Goal: Task Accomplishment & Management: Manage account settings

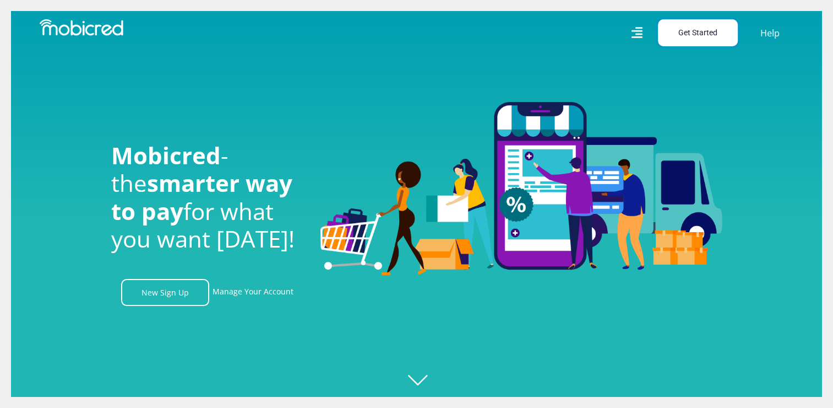
click at [523, 41] on button "Get Started" at bounding box center [698, 32] width 80 height 27
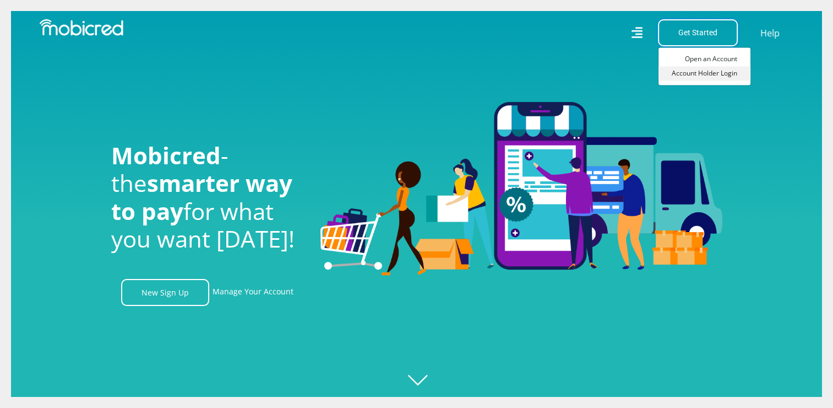
scroll to position [0, 2512]
click at [523, 35] on icon at bounding box center [638, 33] width 12 height 16
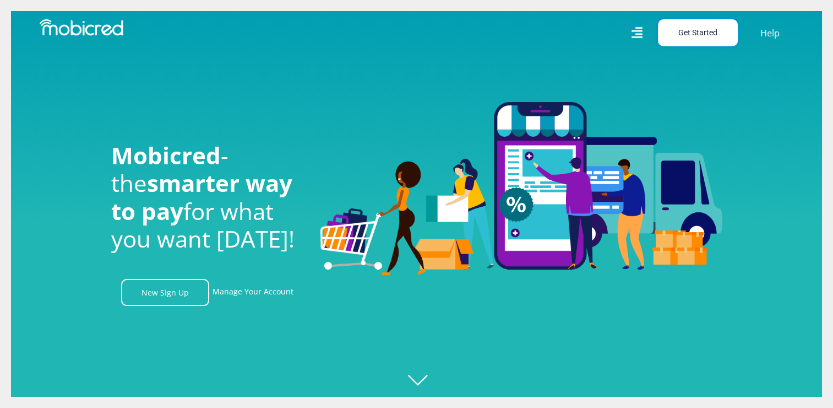
click at [523, 37] on button "Get Started" at bounding box center [698, 32] width 80 height 27
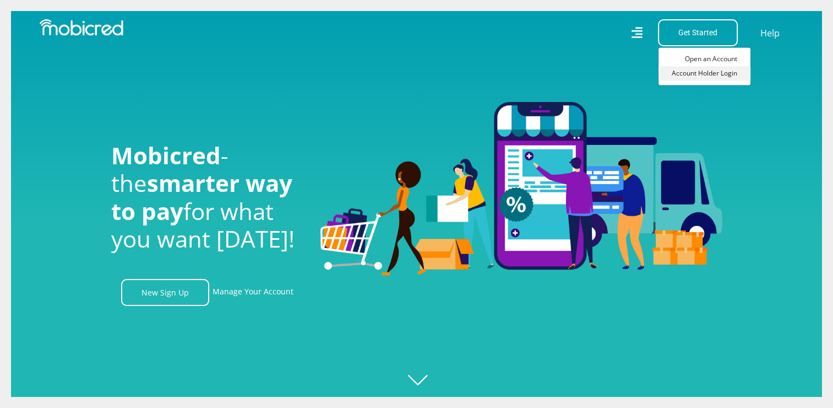
click at [523, 68] on link "Account Holder Login" at bounding box center [705, 73] width 92 height 14
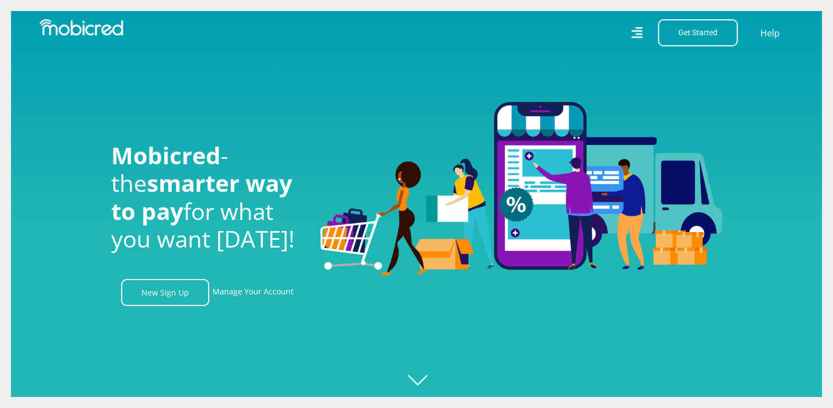
scroll to position [0, 1884]
click at [638, 32] on icon at bounding box center [637, 33] width 11 height 16
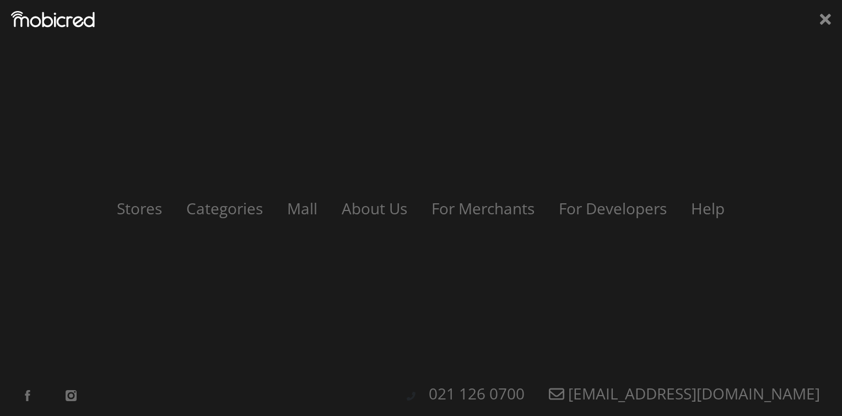
scroll to position [0, 1412]
click at [819, 23] on div "Stores Categories Mall About Us For Merchants For Developers Help Sign Up Sign …" at bounding box center [421, 208] width 842 height 416
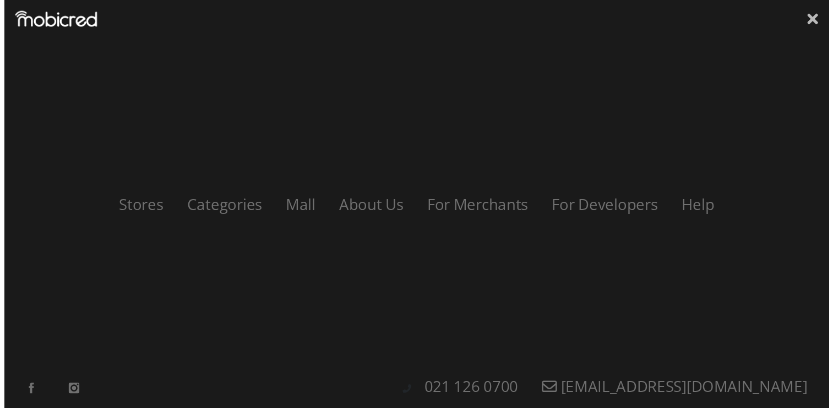
scroll to position [0, 2040]
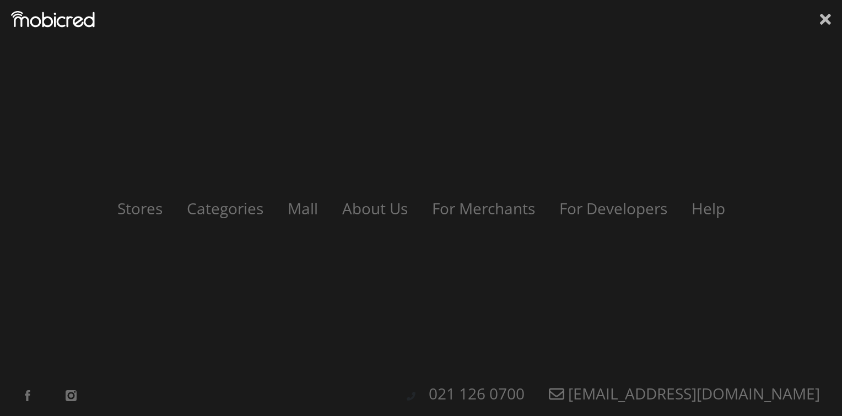
click at [822, 19] on icon at bounding box center [825, 19] width 11 height 17
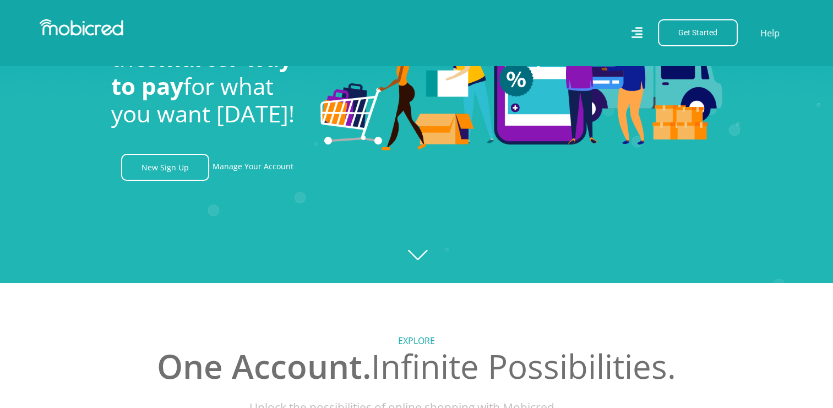
scroll to position [128, 0]
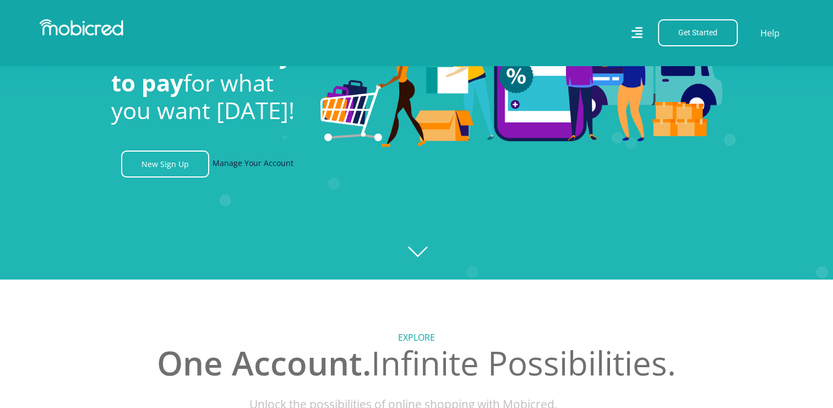
click at [266, 165] on link "Manage Your Account" at bounding box center [253, 163] width 81 height 27
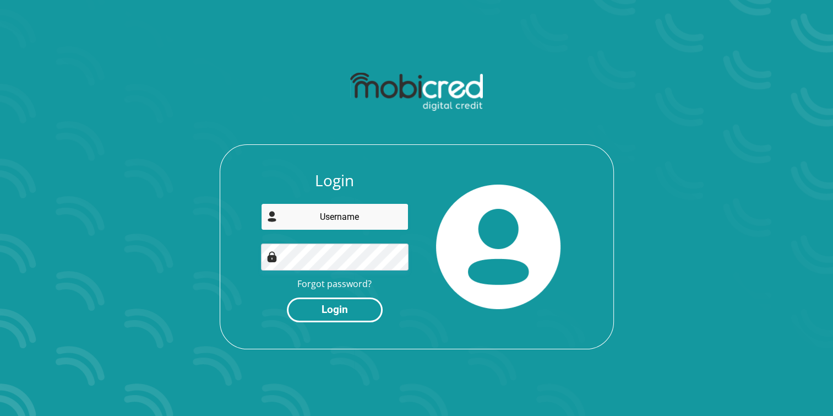
type input "danielvaneyk@outlook.com"
click at [342, 311] on button "Login" at bounding box center [335, 309] width 96 height 25
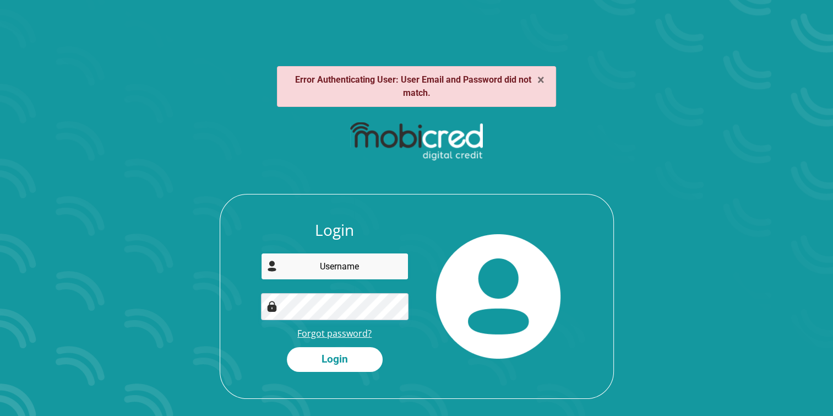
type input "[EMAIL_ADDRESS][DOMAIN_NAME]"
click at [338, 328] on link "Forgot password?" at bounding box center [334, 333] width 74 height 12
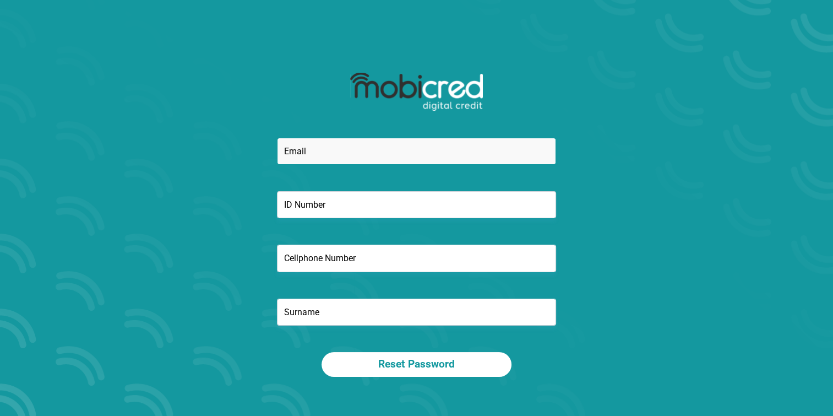
click at [316, 154] on input "email" at bounding box center [416, 151] width 279 height 27
type input "[EMAIL_ADDRESS][DOMAIN_NAME]"
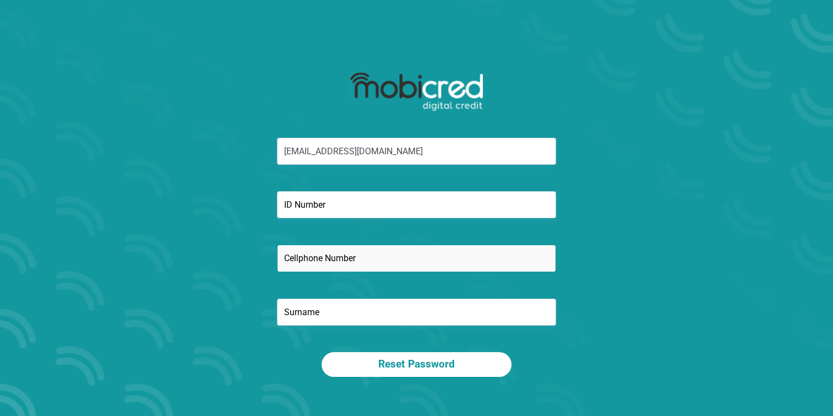
type input "0843261852"
type input "[PERSON_NAME]"
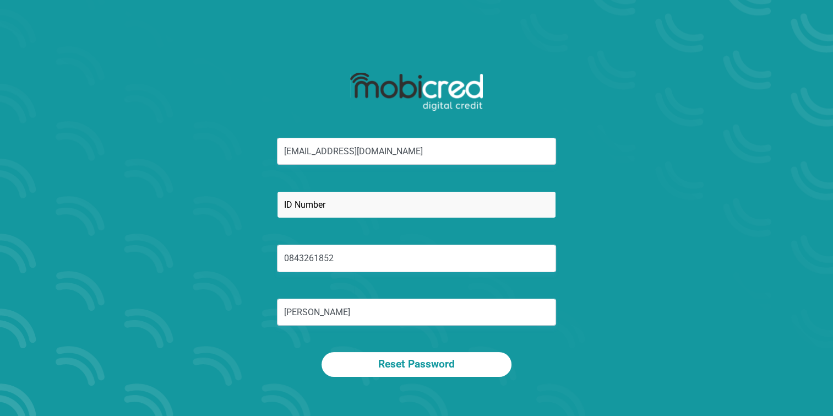
click at [322, 199] on input "text" at bounding box center [416, 204] width 279 height 27
type input "[CREDIT_CARD_NUMBER]"
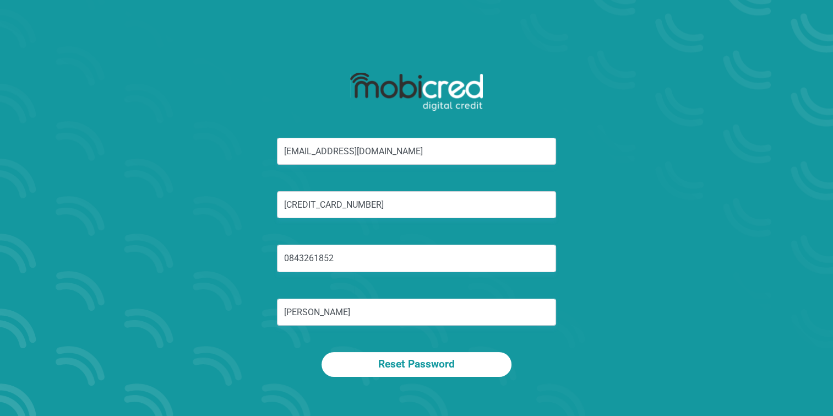
click at [249, 252] on div "[EMAIL_ADDRESS][DOMAIN_NAME] [CREDIT_CARD_NUMBER] 0843261852 [PERSON_NAME]" at bounding box center [417, 245] width 592 height 214
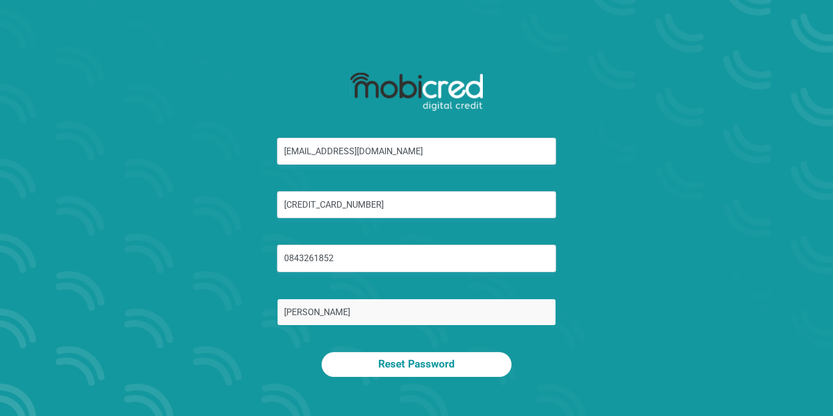
click at [297, 315] on input "[PERSON_NAME]" at bounding box center [416, 312] width 279 height 27
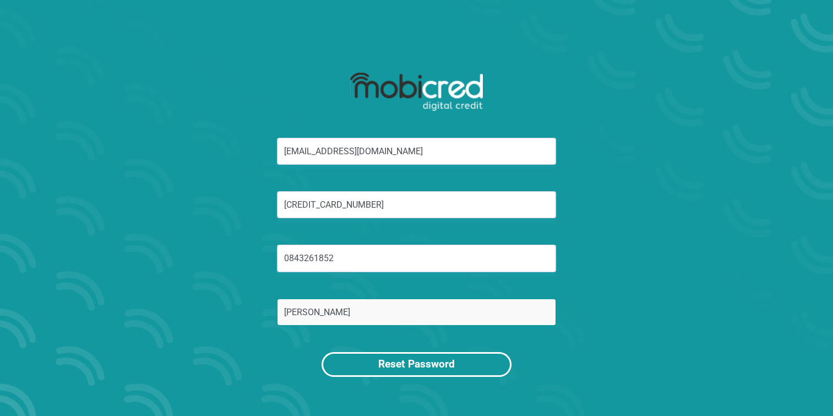
type input "[PERSON_NAME]"
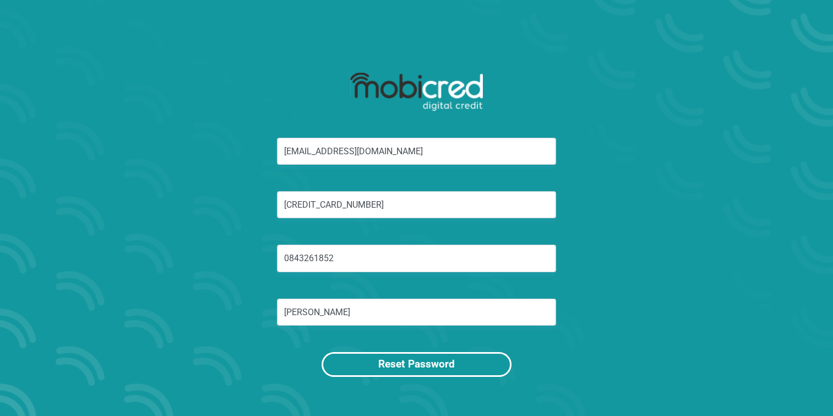
click at [403, 364] on button "Reset Password" at bounding box center [417, 364] width 190 height 25
